Goal: Information Seeking & Learning: Learn about a topic

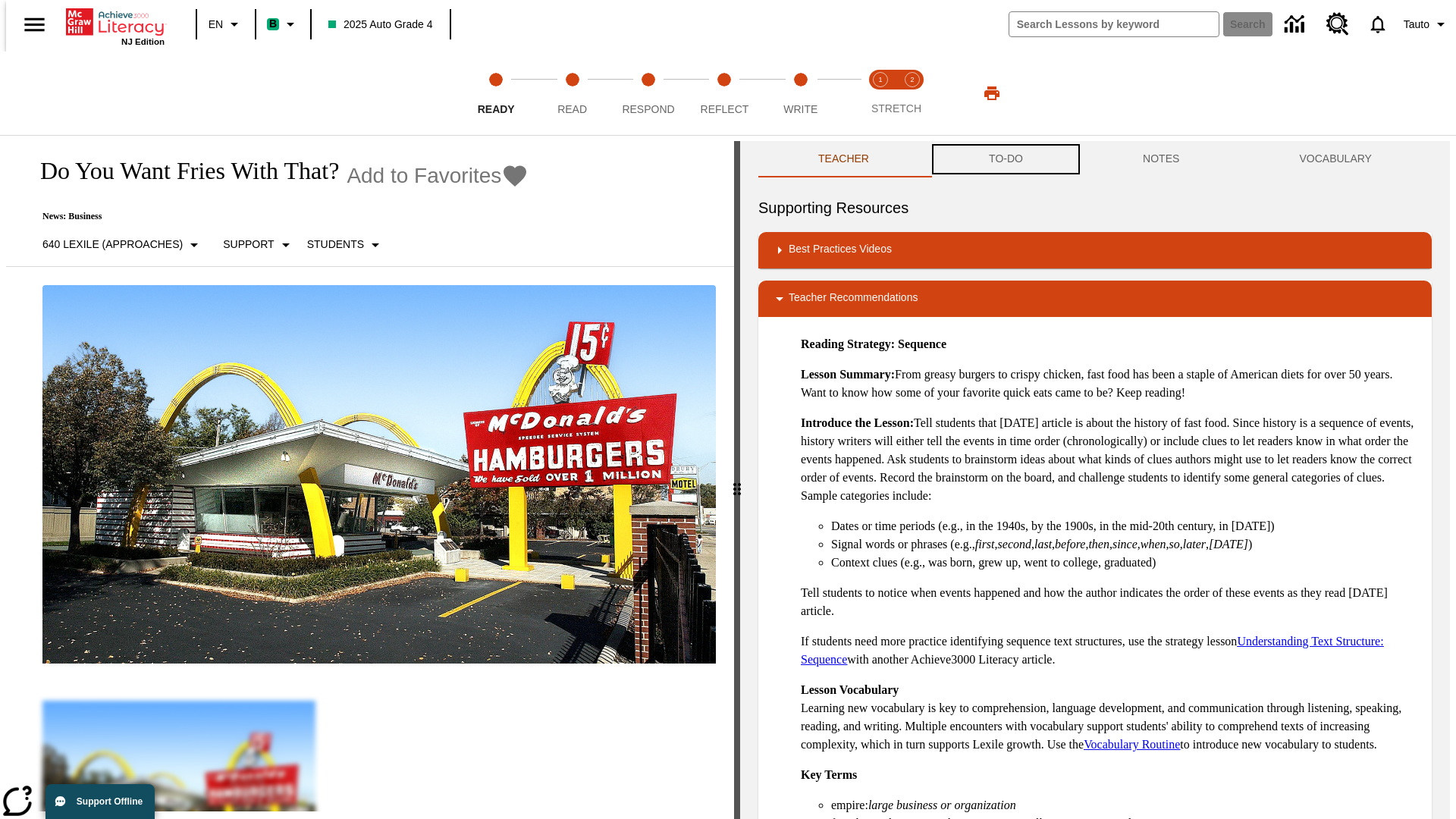
click at [1004, 160] on button "TO-DO" at bounding box center [1005, 159] width 154 height 36
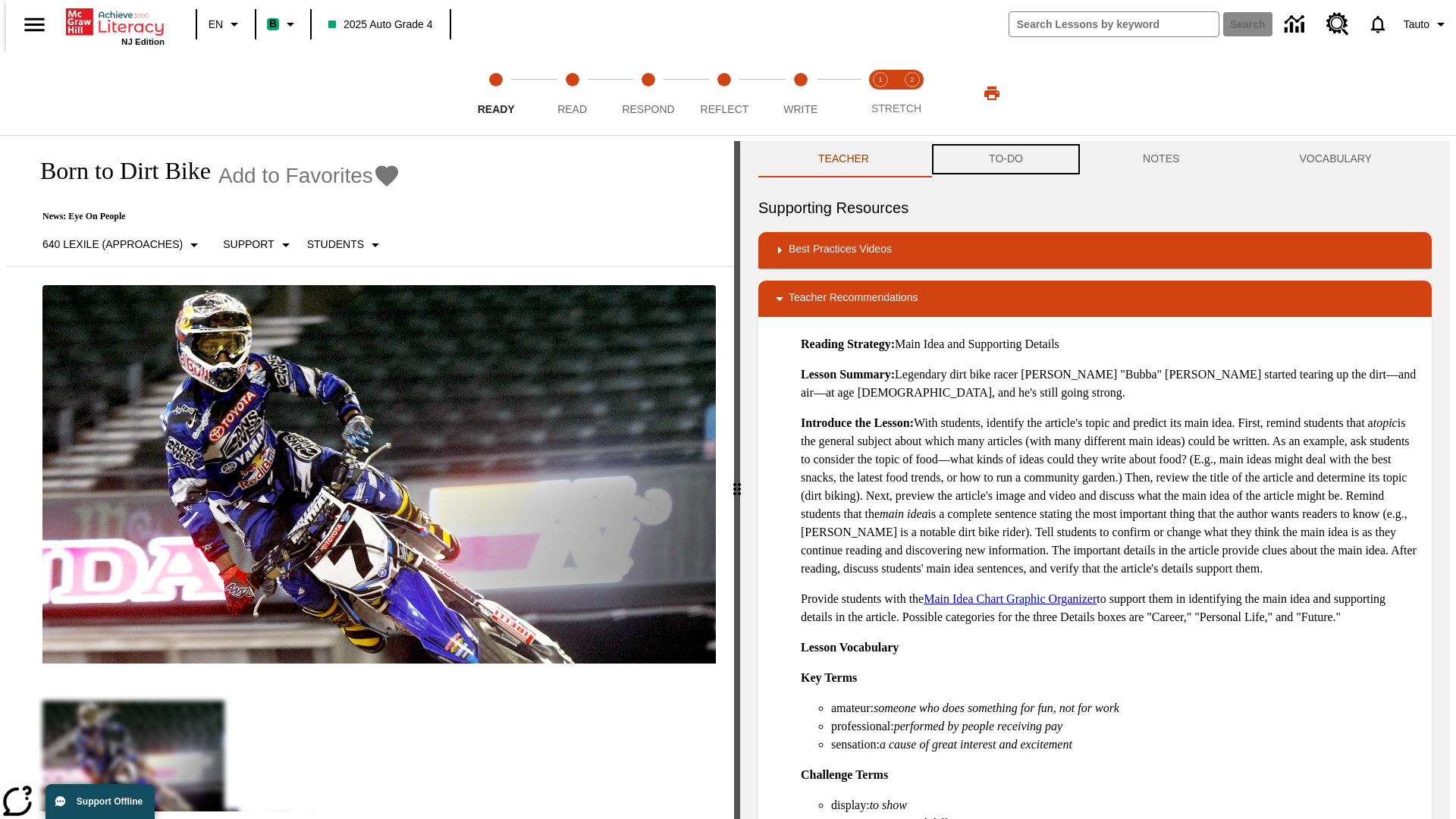
click at [1004, 160] on button "TO-DO" at bounding box center [1005, 159] width 154 height 36
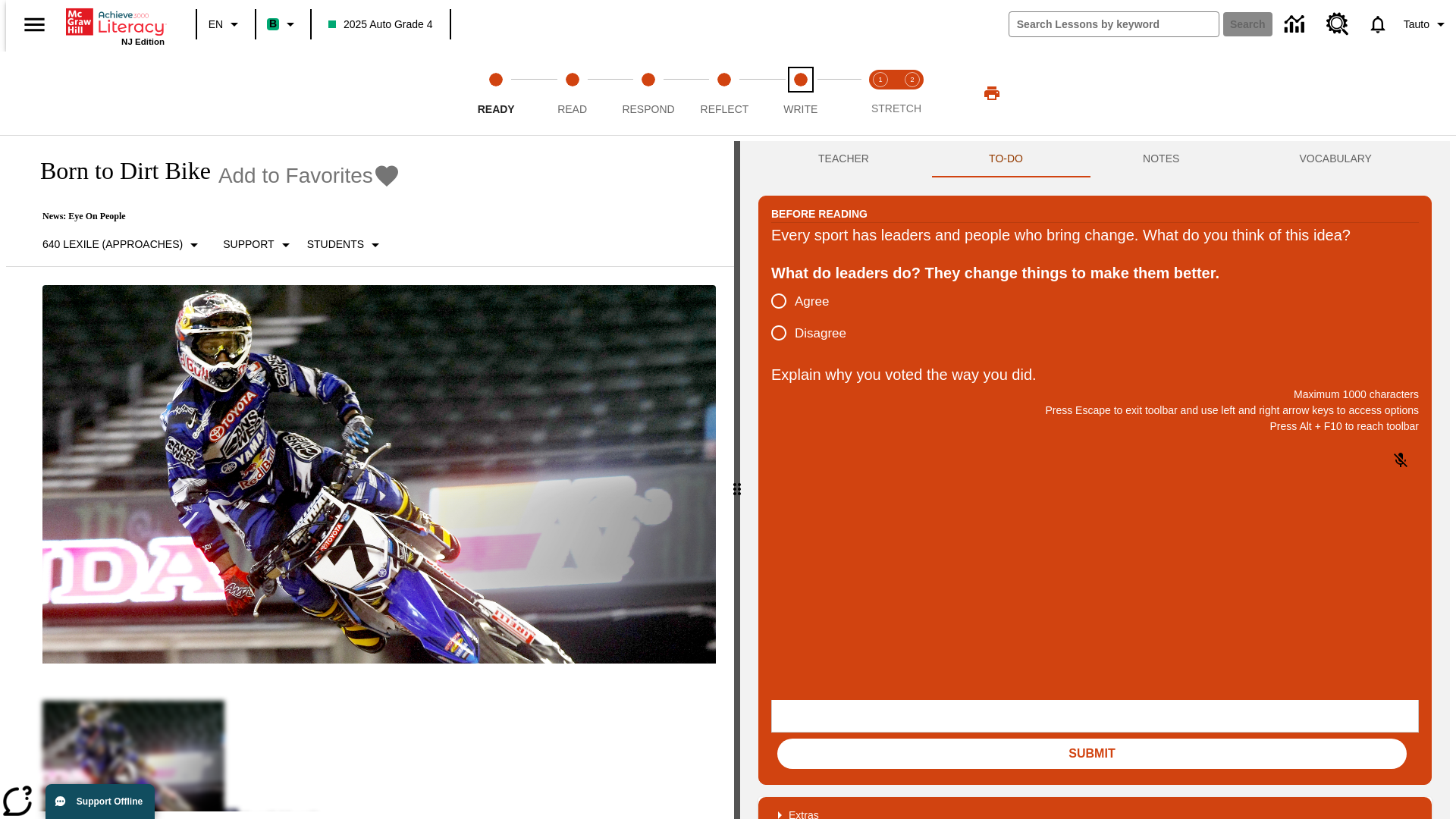
click at [800, 93] on span "Write" at bounding box center [800, 103] width 34 height 27
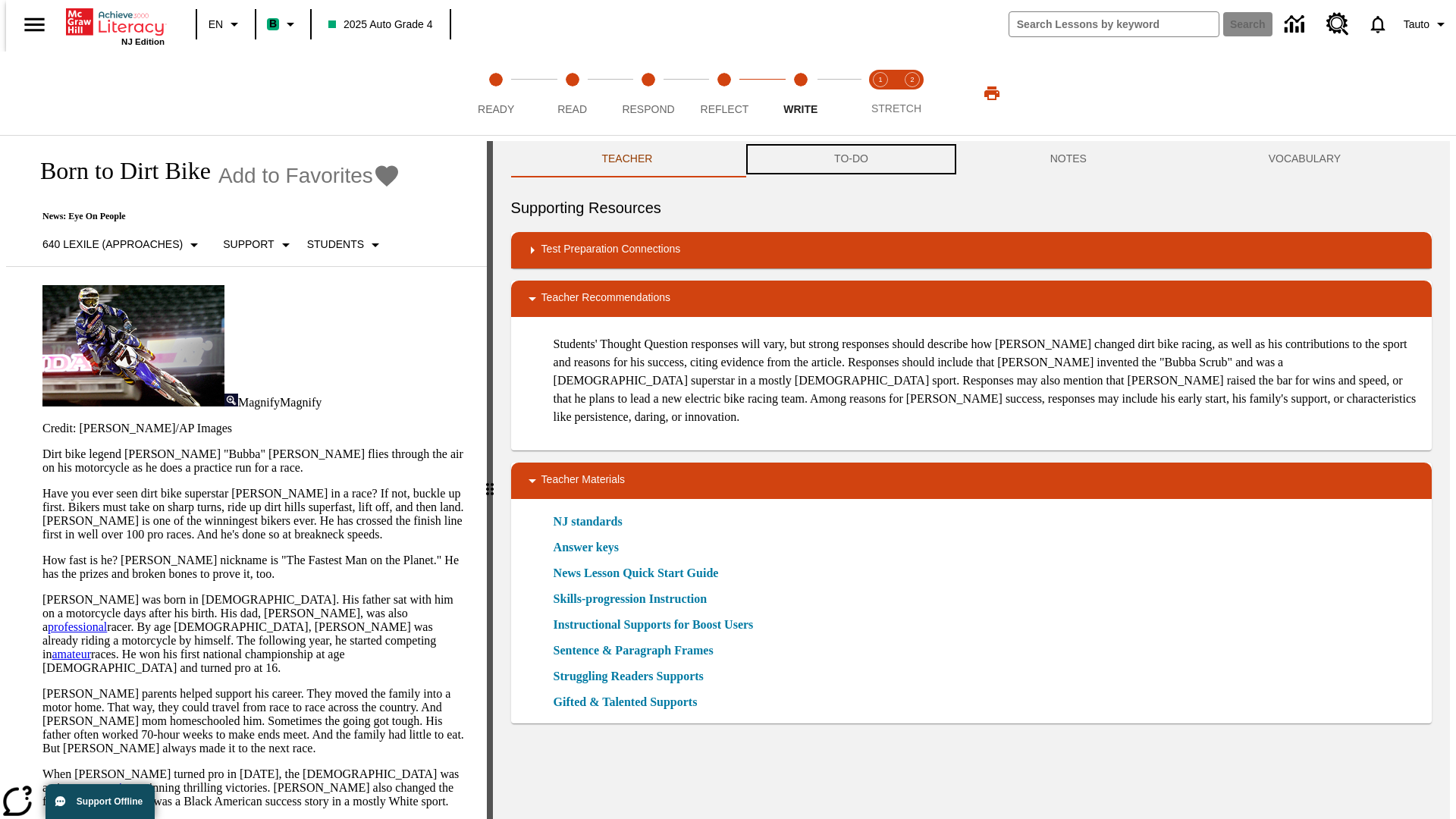
scroll to position [1, 0]
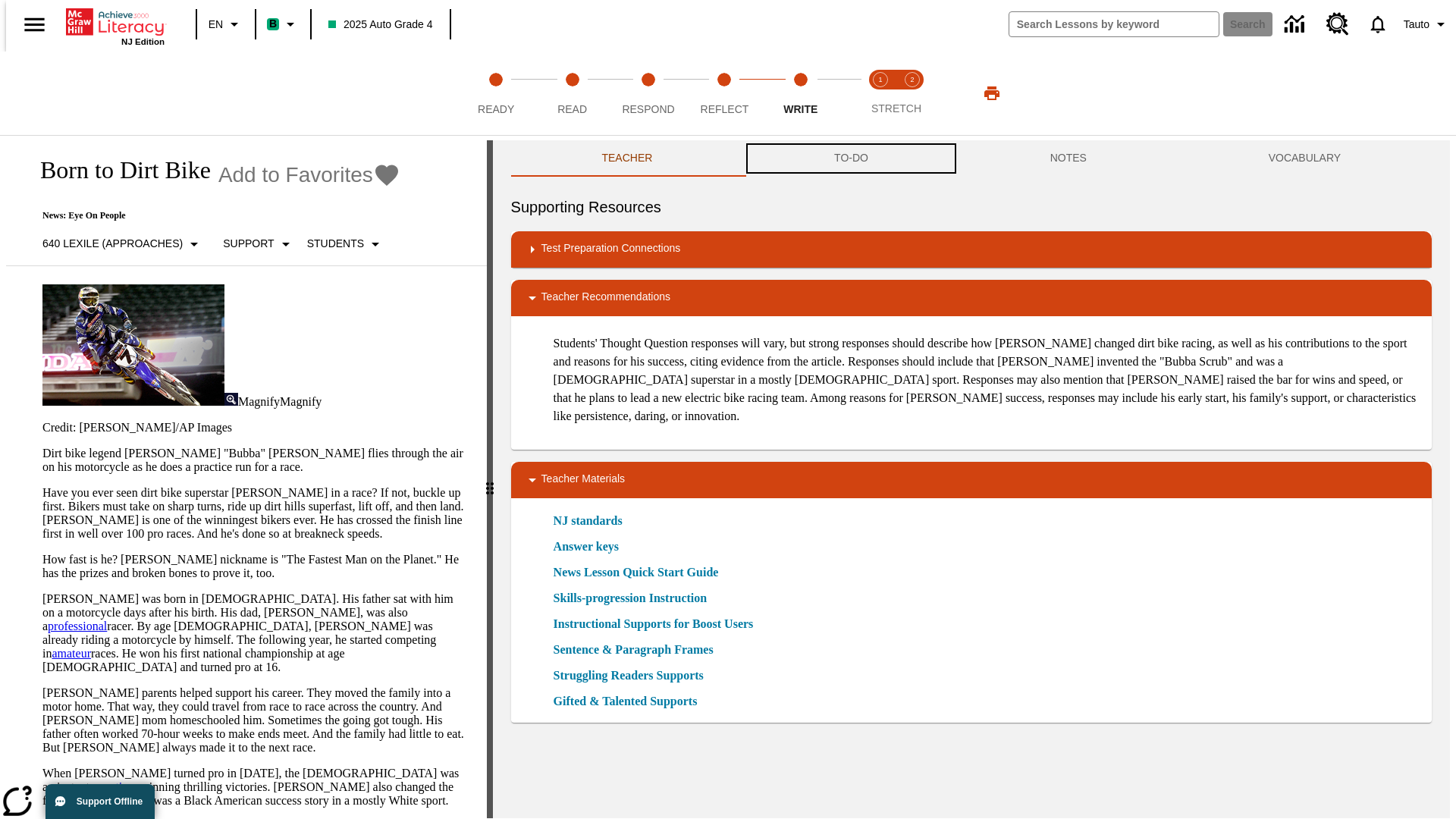
click at [850, 160] on button "TO-DO" at bounding box center [851, 158] width 216 height 36
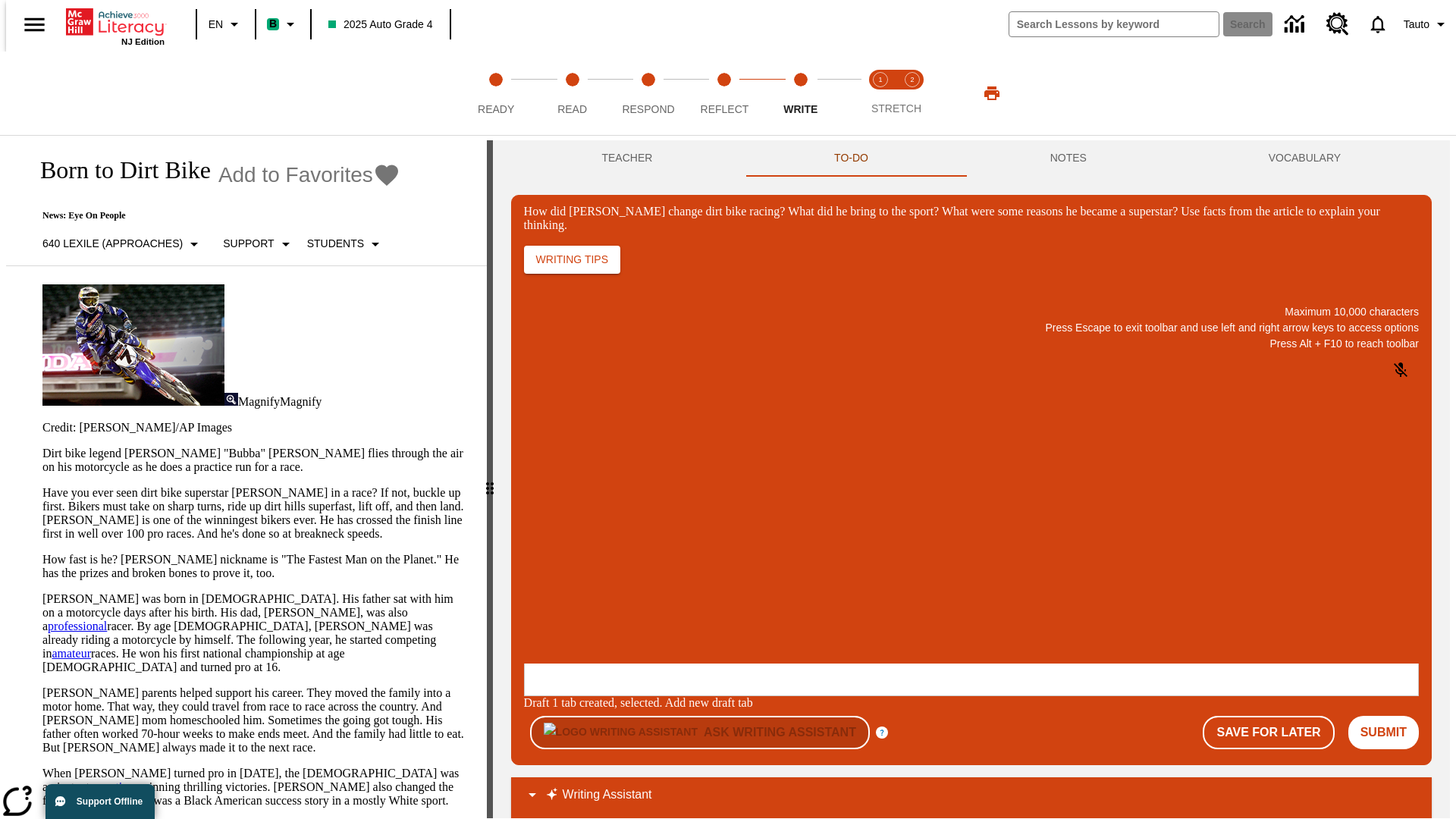
scroll to position [0, 0]
click at [744, 567] on p "One change Stewart brought to dirt bike racing was…" at bounding box center [636, 572] width 215 height 27
click at [555, 506] on span "Copy" at bounding box center [543, 511] width 25 height 11
click at [744, 567] on p "How did Stewart change dirt bike racing? What did he bring to the sport? What w…" at bounding box center [636, 565] width 215 height 14
click at [555, 506] on span "Copy" at bounding box center [543, 511] width 25 height 11
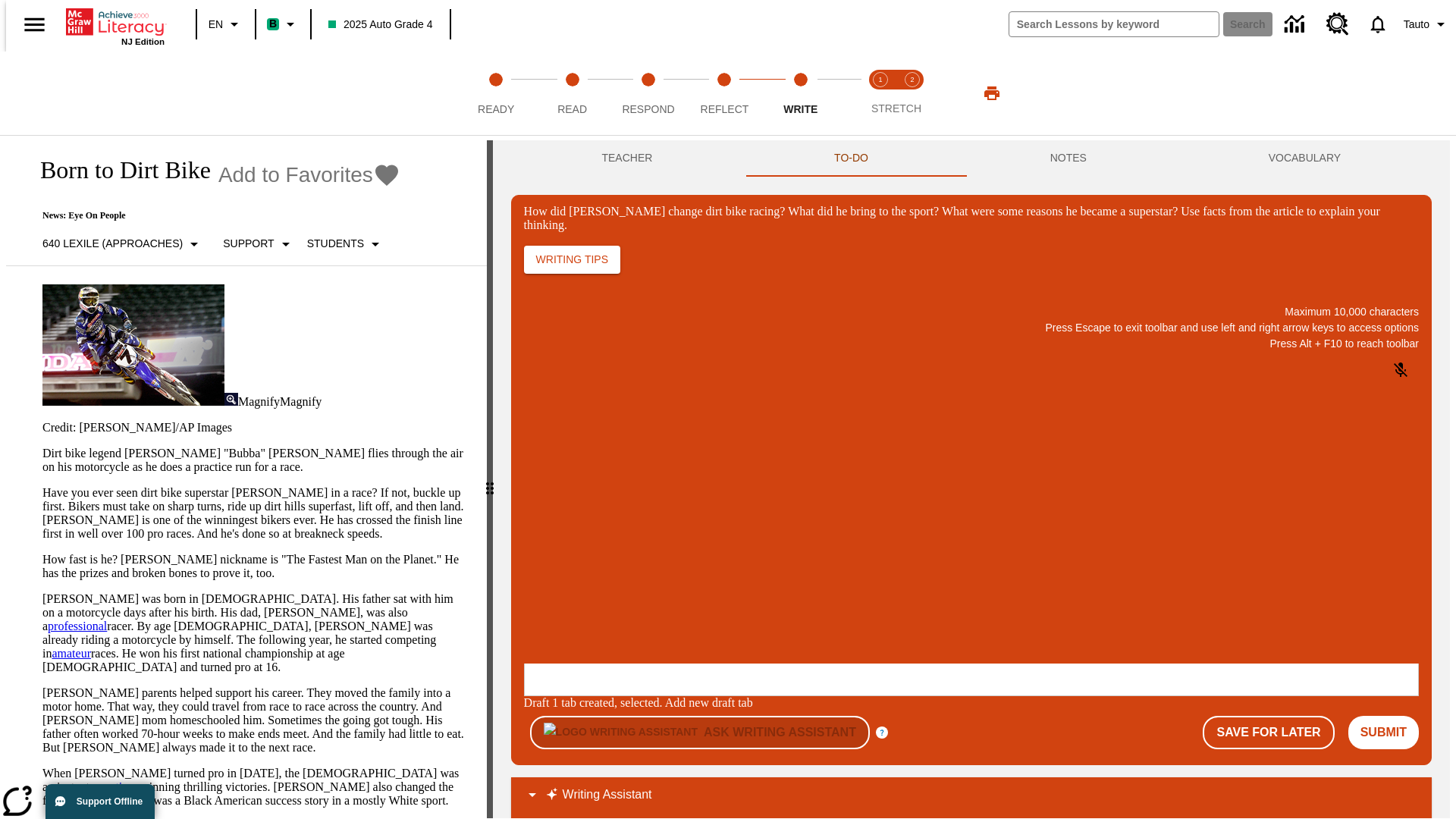
click at [744, 567] on p "How did Stewart change dirt bike racing? What did he bring to the sport? What w…" at bounding box center [636, 565] width 215 height 14
click at [1070, 159] on button "NOTES" at bounding box center [1068, 158] width 219 height 36
